Goal: Browse casually: Explore the website without a specific task or goal

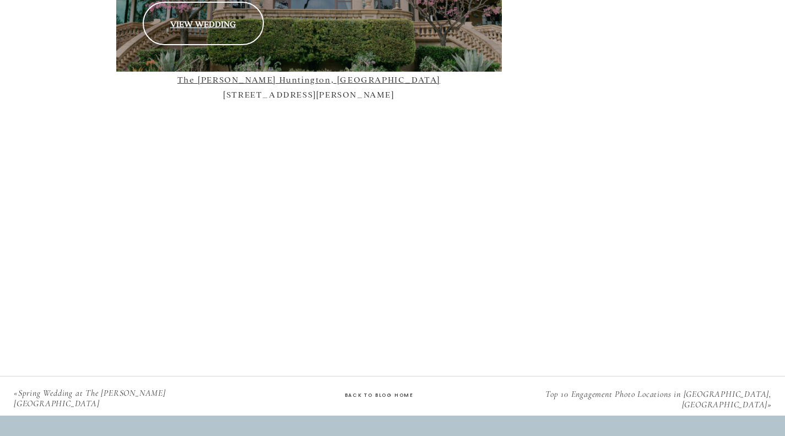
scroll to position [1631, 0]
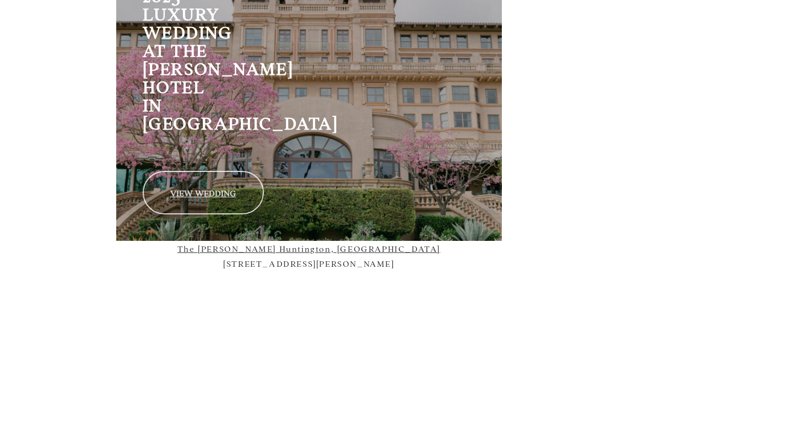
click at [235, 171] on link "VIEW WEDDING" at bounding box center [203, 193] width 121 height 44
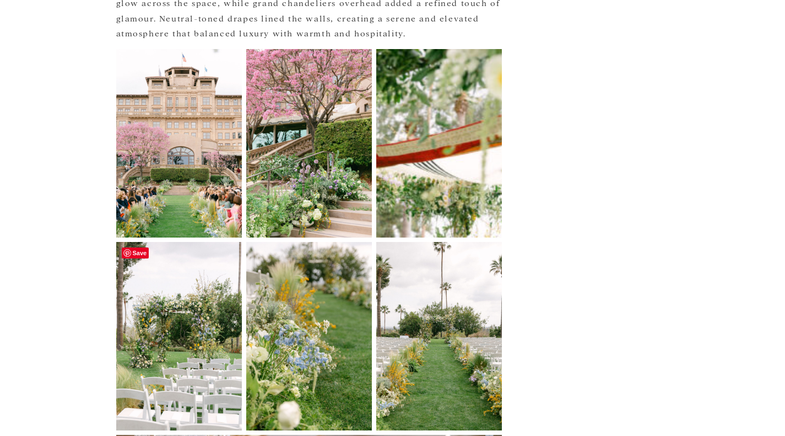
scroll to position [1509, 0]
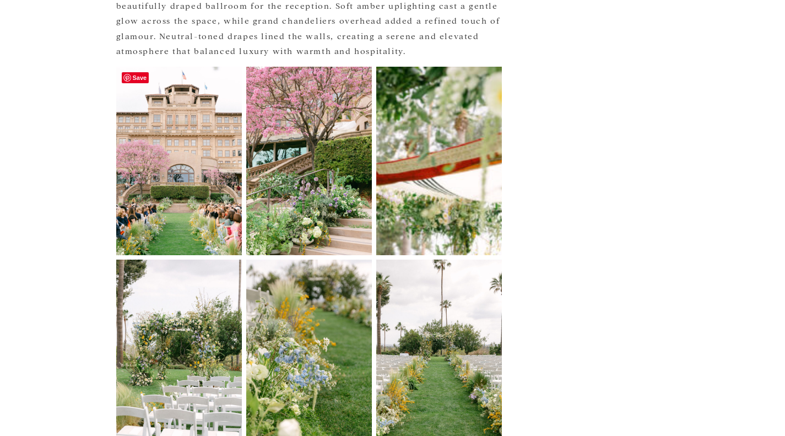
click at [206, 196] on img at bounding box center [179, 161] width 126 height 188
click at [159, 178] on img at bounding box center [179, 161] width 126 height 188
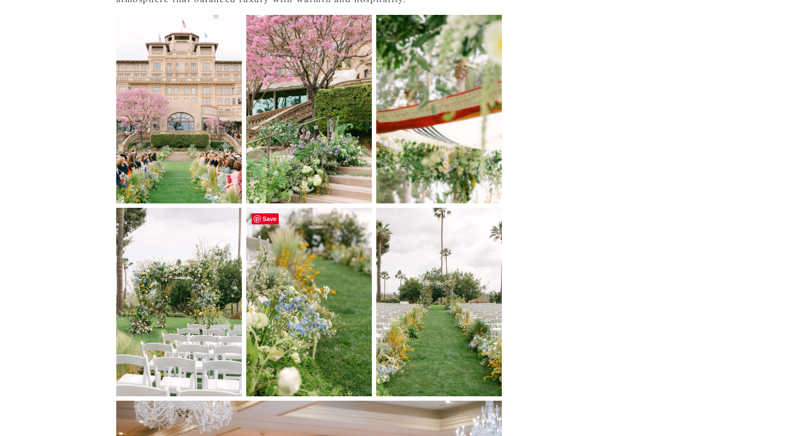
scroll to position [1550, 0]
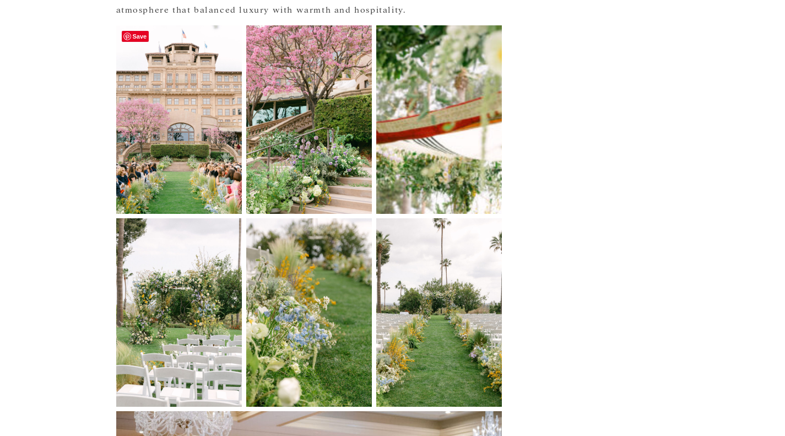
click at [187, 156] on img at bounding box center [179, 119] width 126 height 188
click at [142, 33] on span "Save" at bounding box center [136, 36] width 28 height 11
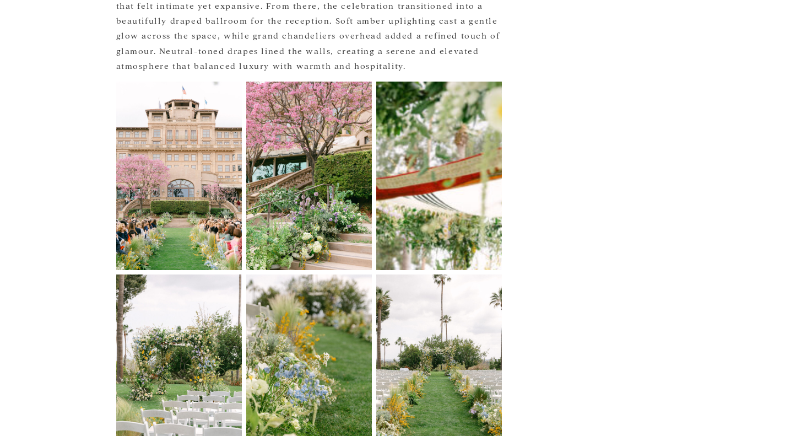
scroll to position [1483, 0]
